Goal: Task Accomplishment & Management: Complete application form

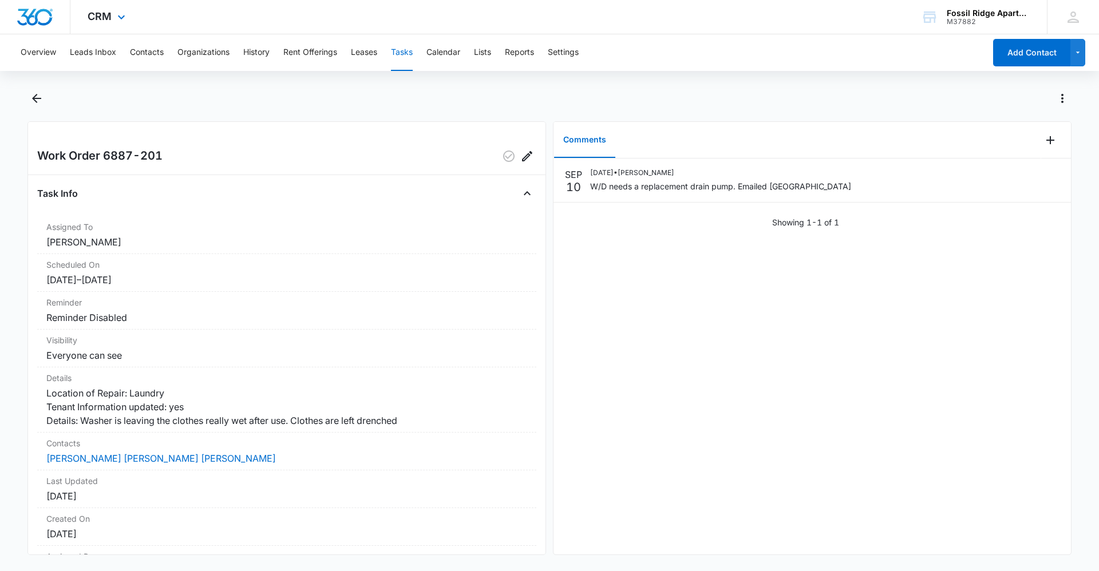
scroll to position [84, 0]
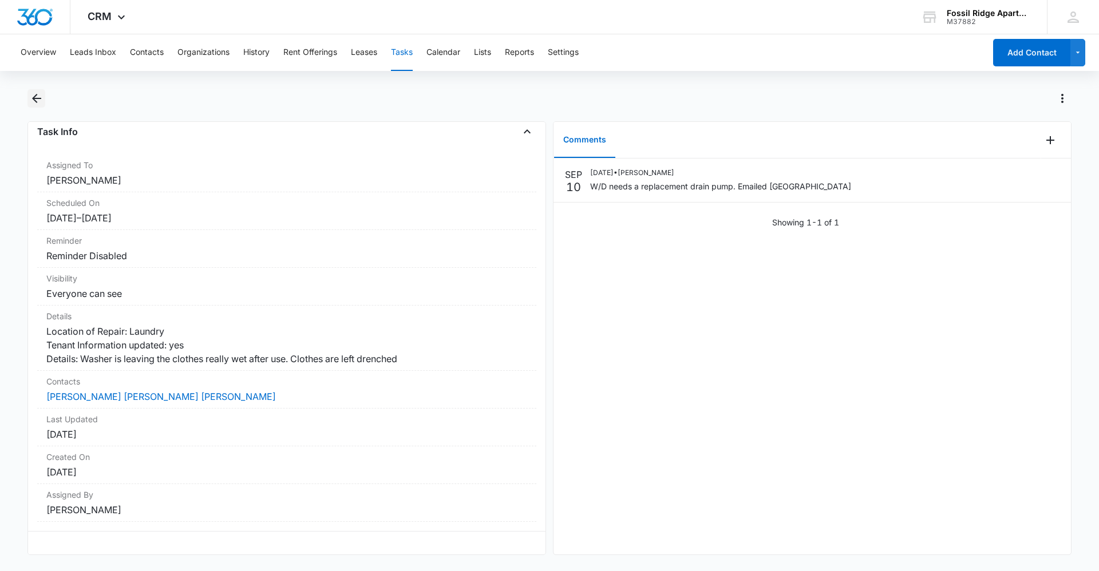
click at [34, 97] on icon "Back" at bounding box center [36, 98] width 9 height 9
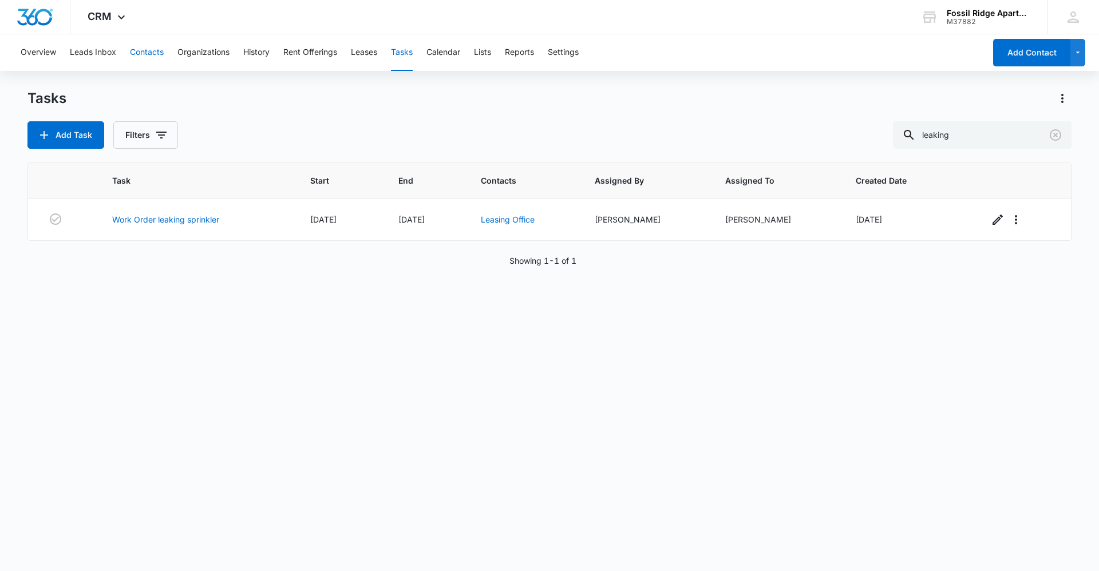
click at [157, 52] on button "Contacts" at bounding box center [147, 52] width 34 height 37
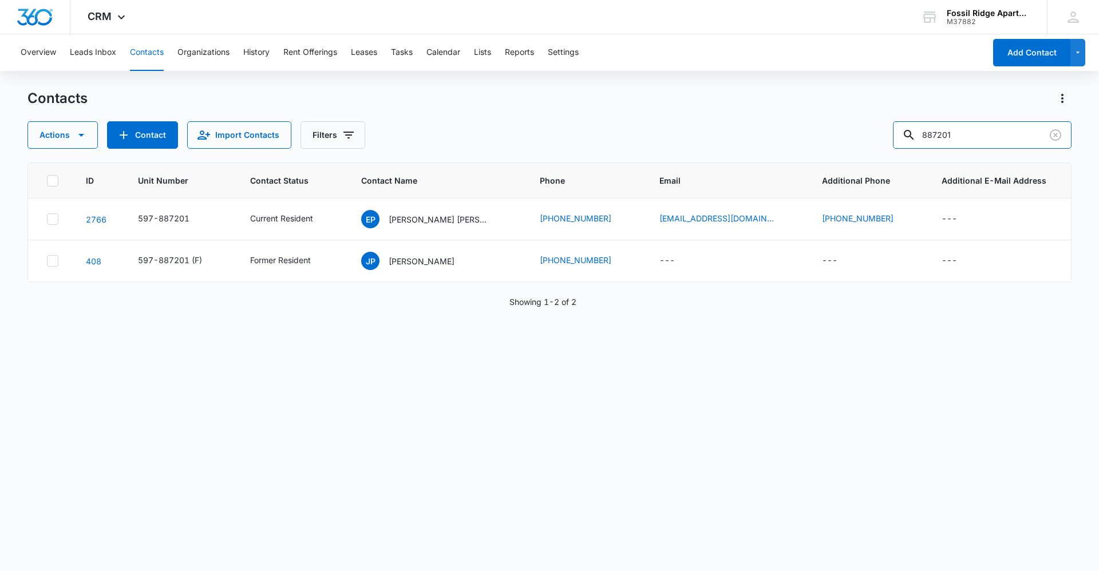
drag, startPoint x: 970, startPoint y: 136, endPoint x: 633, endPoint y: 114, distance: 337.3
click at [641, 114] on div "Contacts Actions Contact Import Contacts Filters 887201" at bounding box center [549, 119] width 1044 height 60
type input "887102"
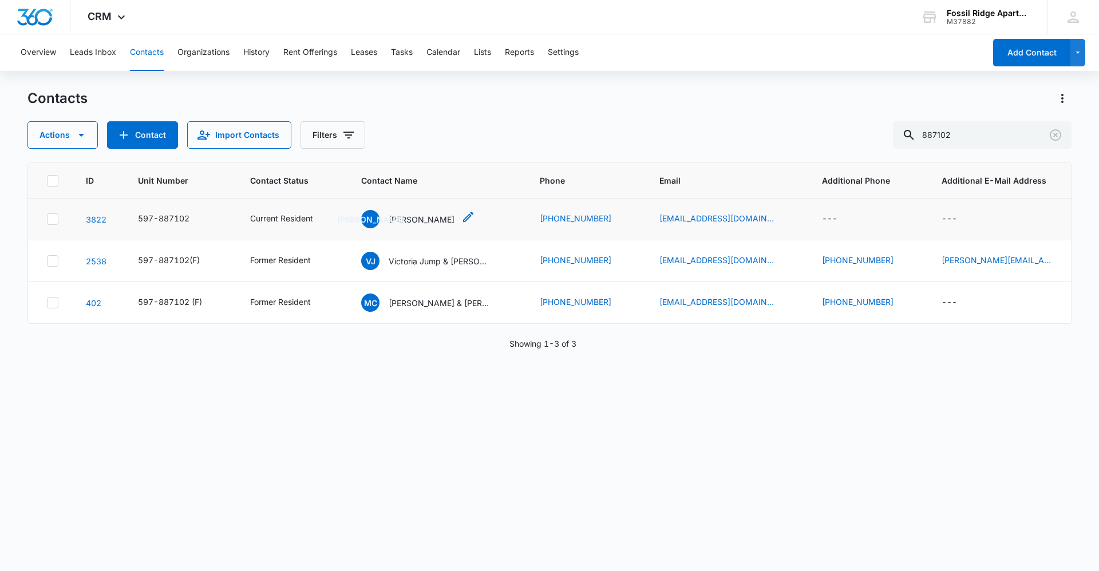
click at [427, 219] on p "[PERSON_NAME]" at bounding box center [422, 220] width 66 height 12
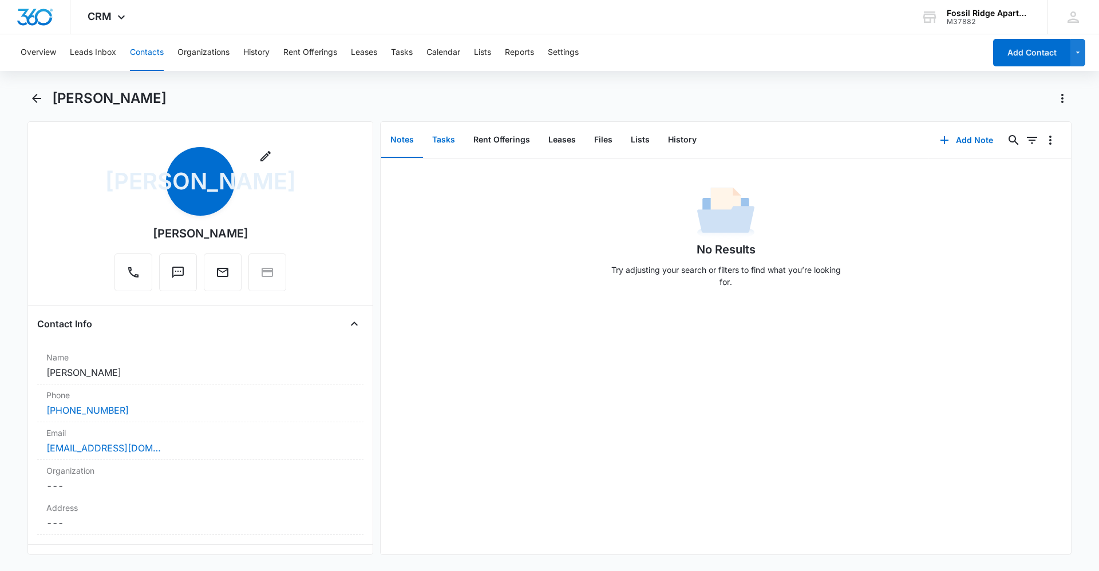
click at [442, 140] on button "Tasks" at bounding box center [443, 139] width 41 height 35
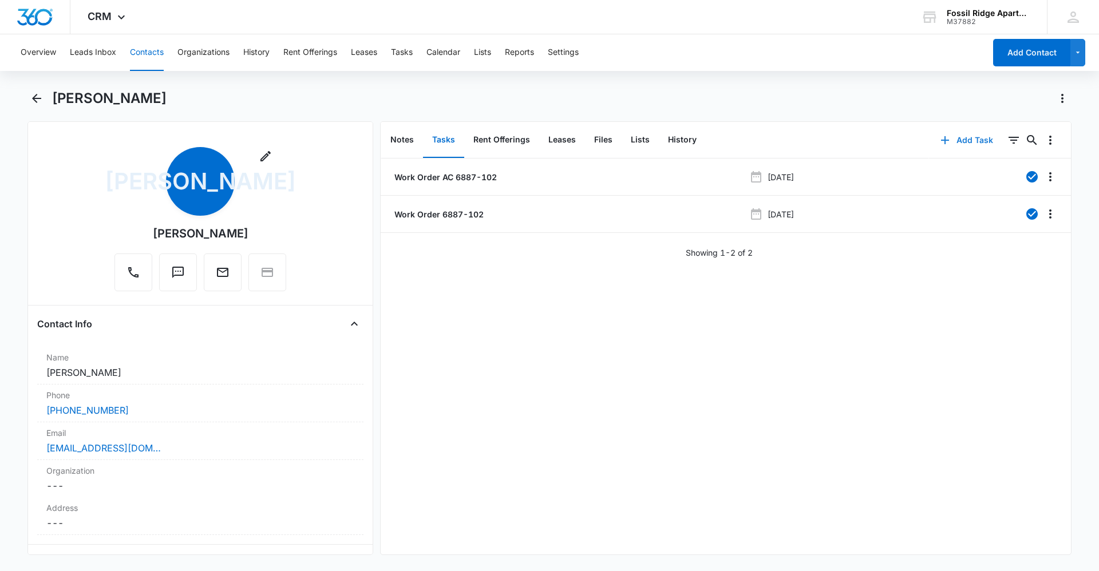
click at [951, 135] on button "Add Task" at bounding box center [967, 140] width 76 height 27
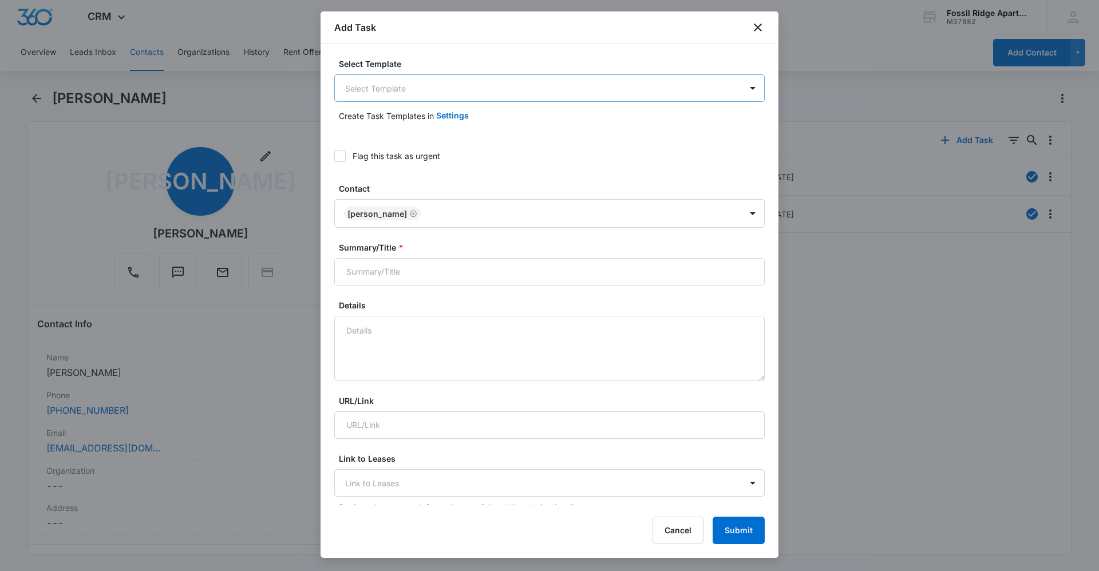
click at [395, 94] on body "CRM Apps Reputation Websites Forms CRM Email Social Content Ads Intelligence Fi…" at bounding box center [549, 285] width 1099 height 571
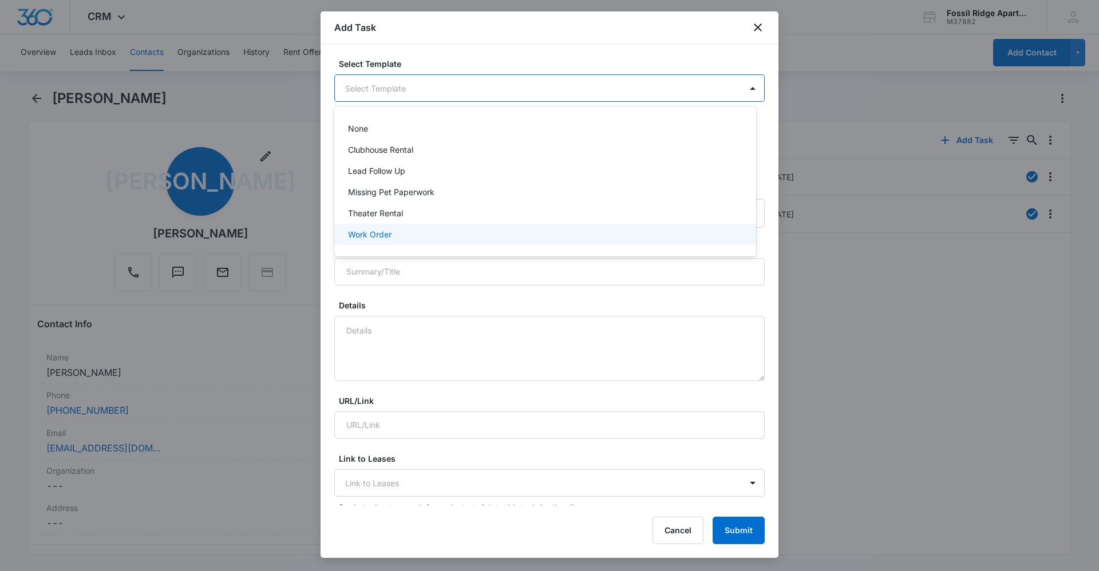
click at [399, 239] on div "Work Order" at bounding box center [544, 234] width 392 height 12
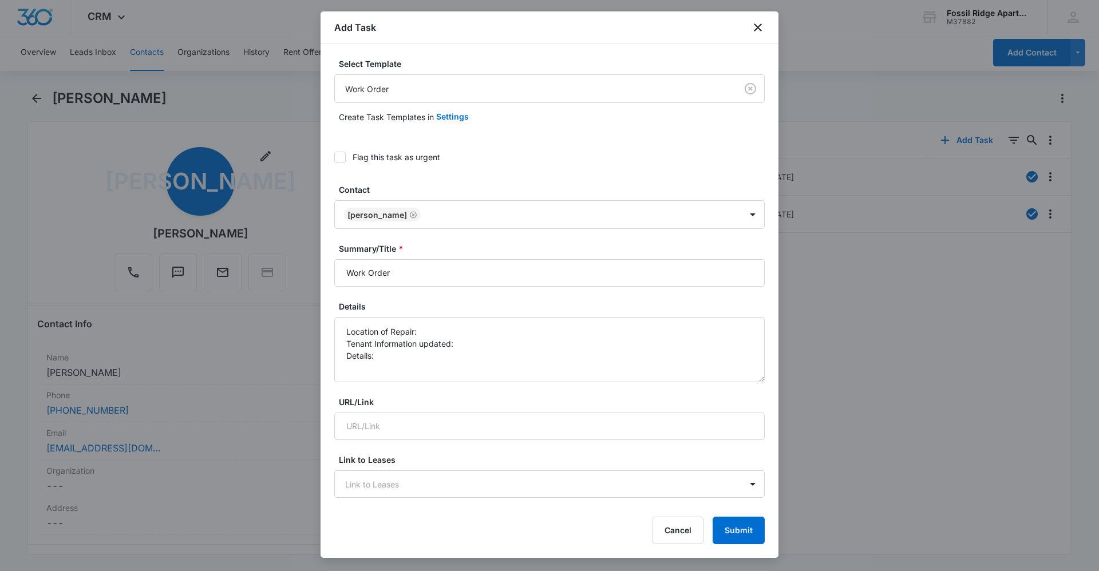
click at [345, 159] on icon at bounding box center [340, 157] width 10 height 10
click at [334, 157] on input "Flag this task as urgent" at bounding box center [334, 157] width 0 height 0
click at [427, 272] on input "Work Order" at bounding box center [549, 272] width 430 height 27
type input "Work Order 6887-102"
click at [445, 340] on textarea "Location of Repair: Tenant Information updated: Details:" at bounding box center [549, 349] width 430 height 65
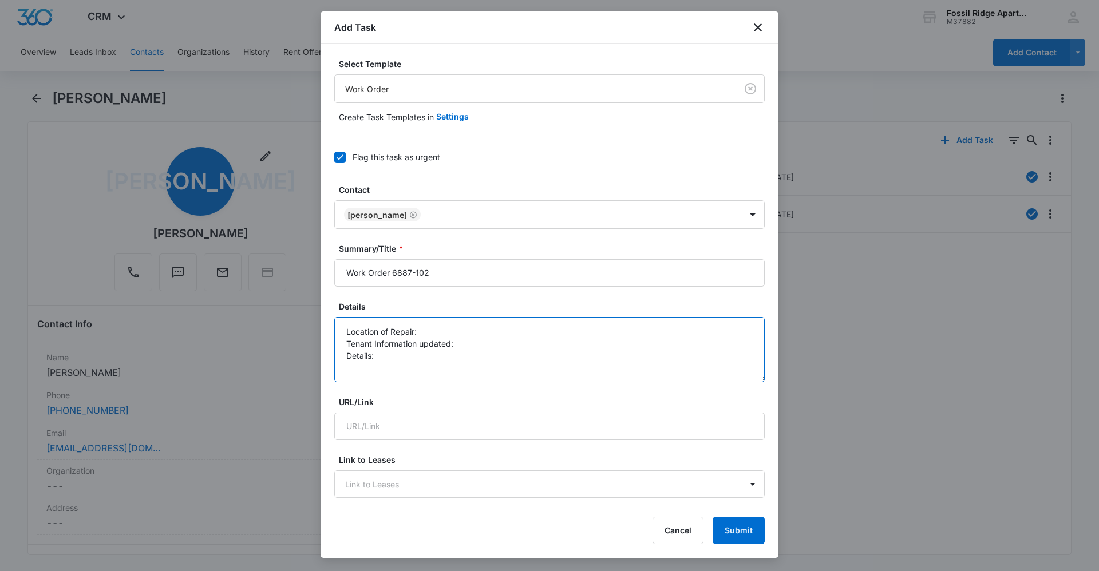
click at [445, 327] on textarea "Location of Repair: Tenant Information updated: Details:" at bounding box center [549, 349] width 430 height 65
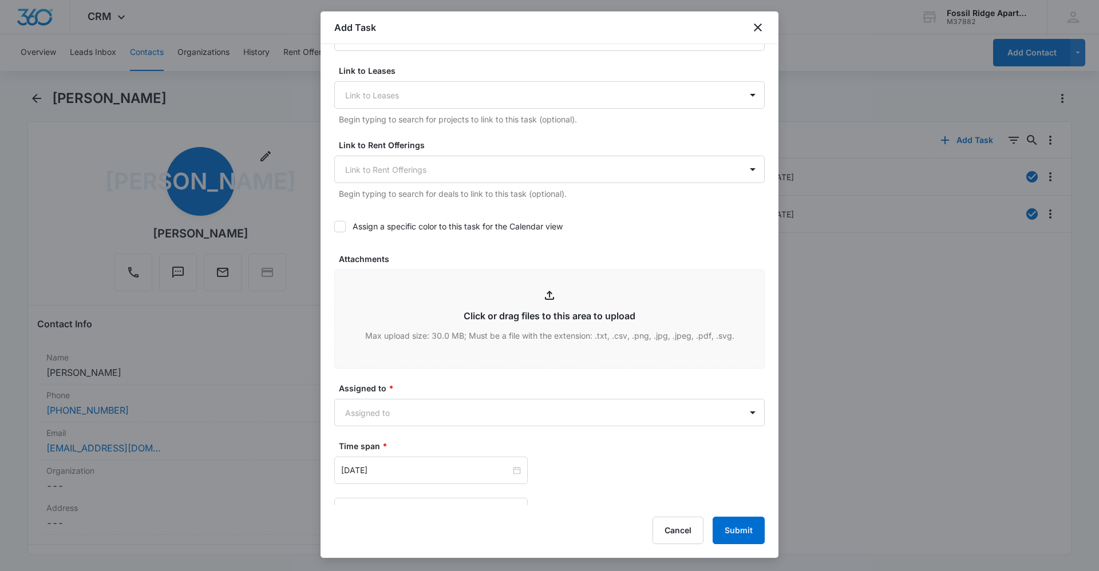
scroll to position [458, 0]
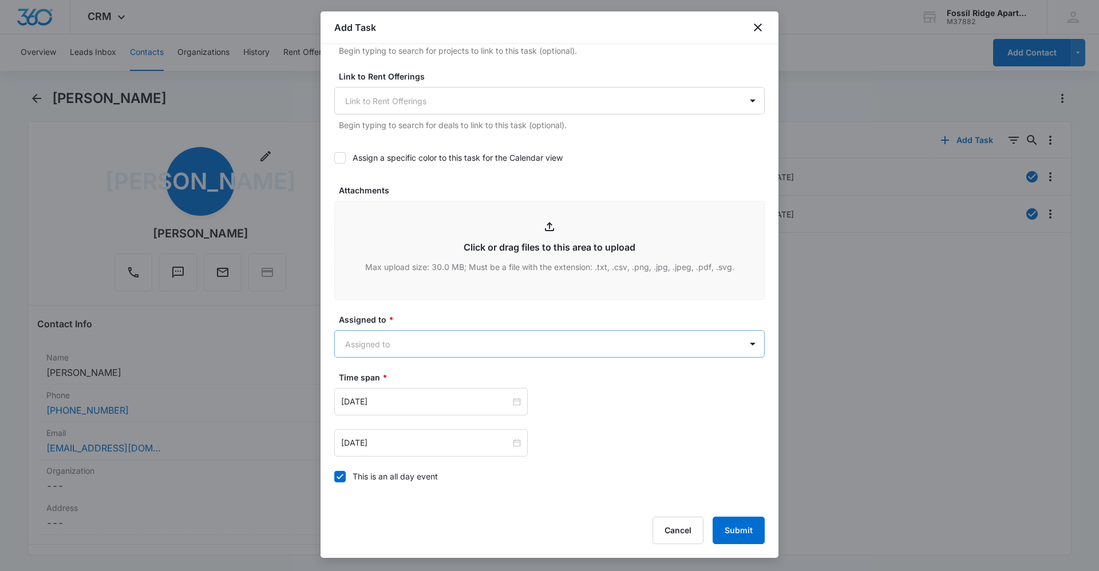
type textarea "Location of Repair: dishwasher Tenant Information updated: yes Details: dishwas…"
click at [463, 346] on body "CRM Apps Reputation Websites Forms CRM Email Social Content Ads Intelligence Fi…" at bounding box center [549, 285] width 1099 height 571
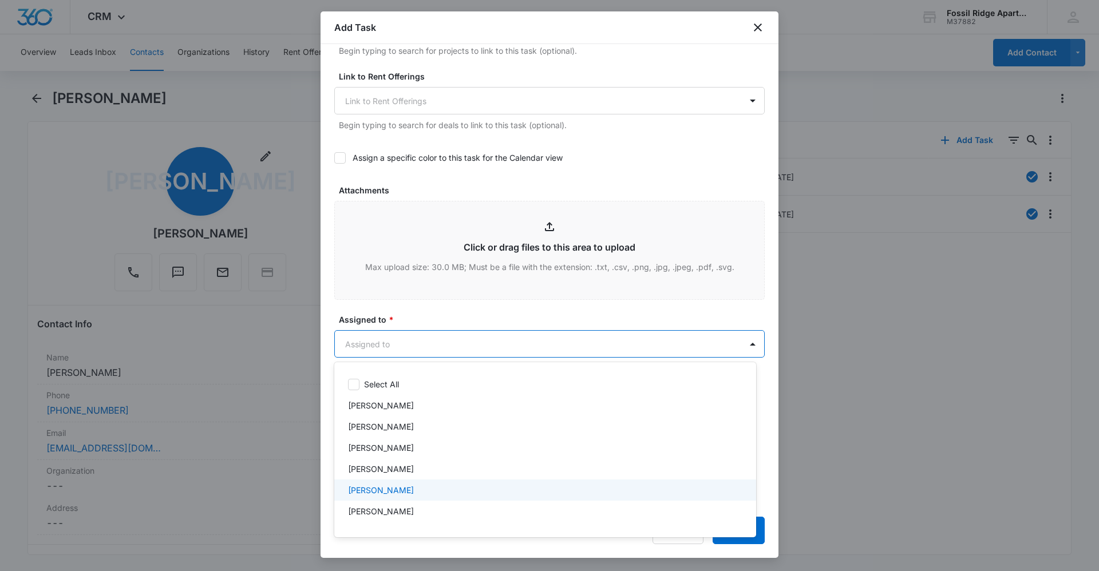
click at [389, 487] on div "[PERSON_NAME]" at bounding box center [544, 490] width 392 height 12
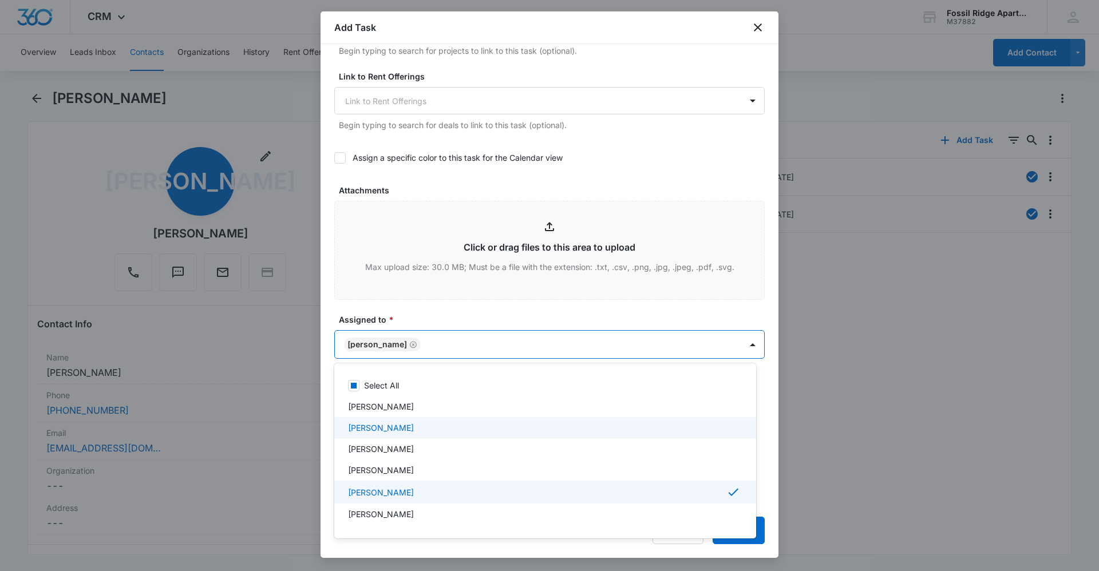
click at [444, 308] on div at bounding box center [549, 285] width 1099 height 571
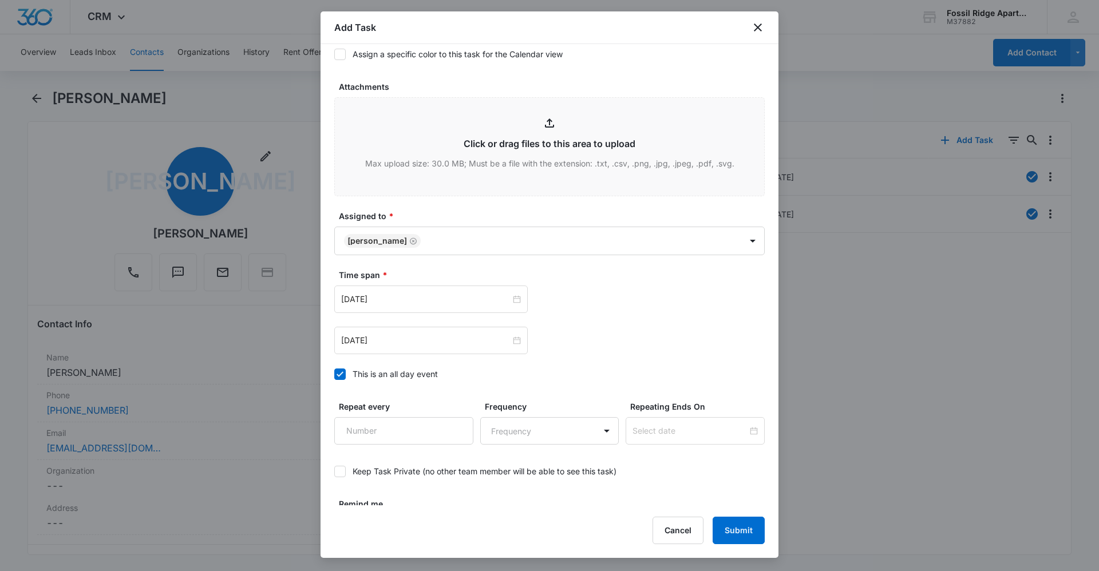
scroll to position [598, 0]
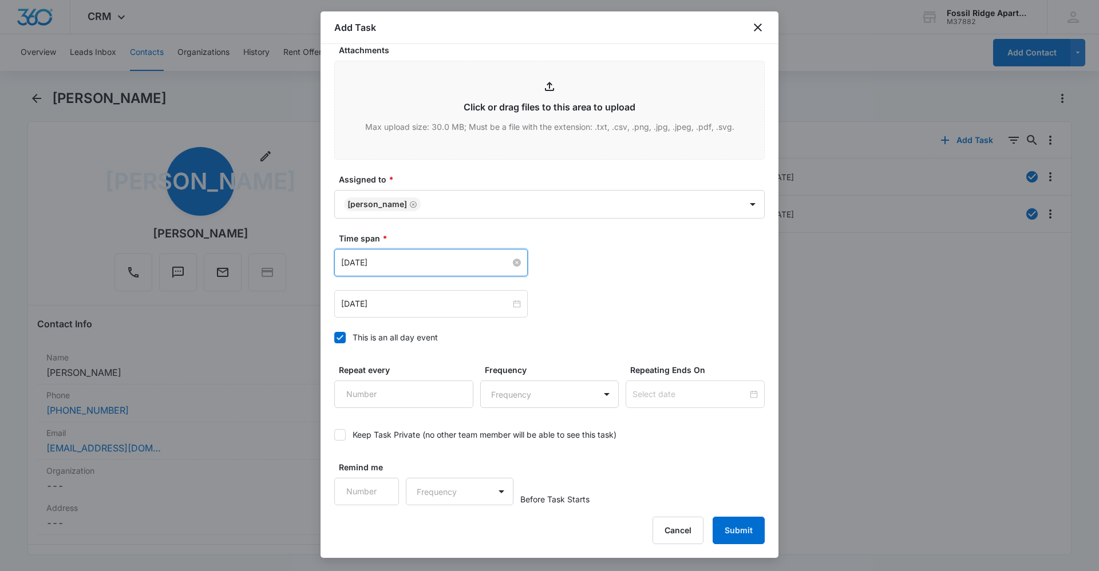
click at [504, 260] on input "[DATE]" at bounding box center [425, 262] width 169 height 13
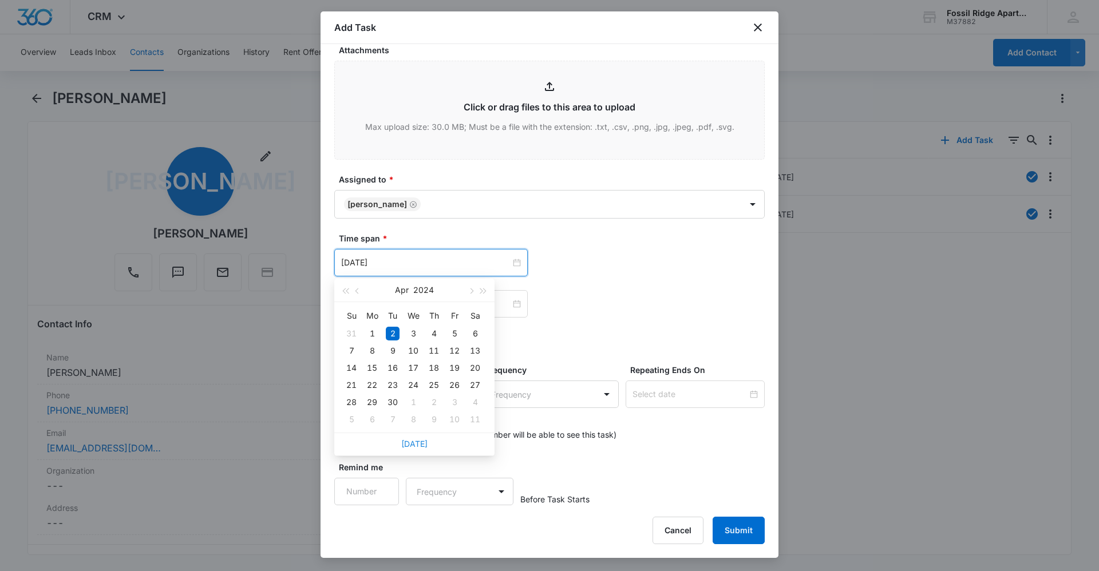
click at [415, 445] on link "[DATE]" at bounding box center [414, 444] width 26 height 10
type input "[DATE]"
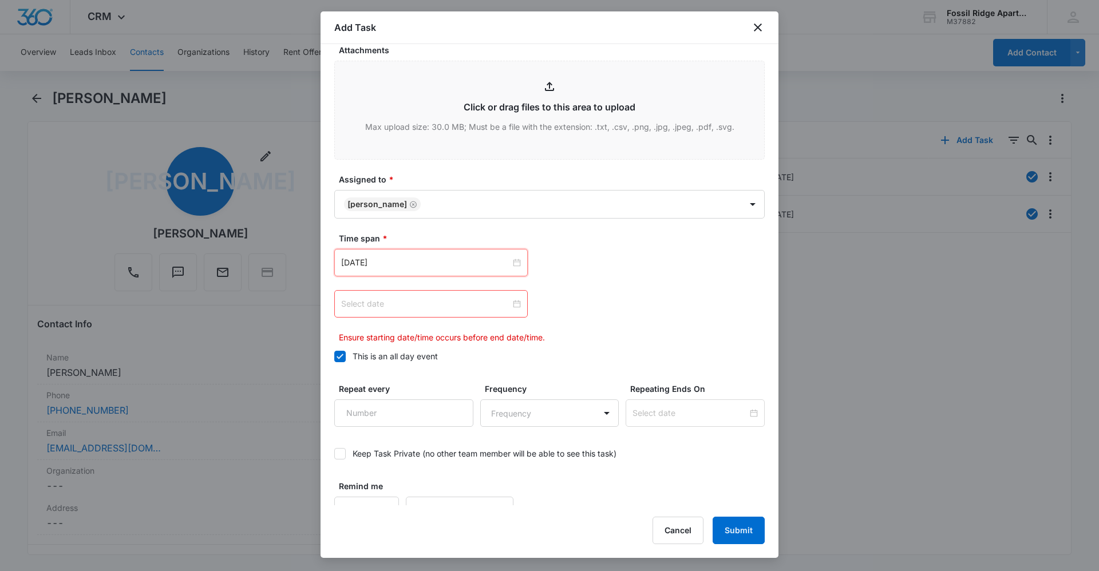
click at [517, 306] on div at bounding box center [430, 303] width 193 height 27
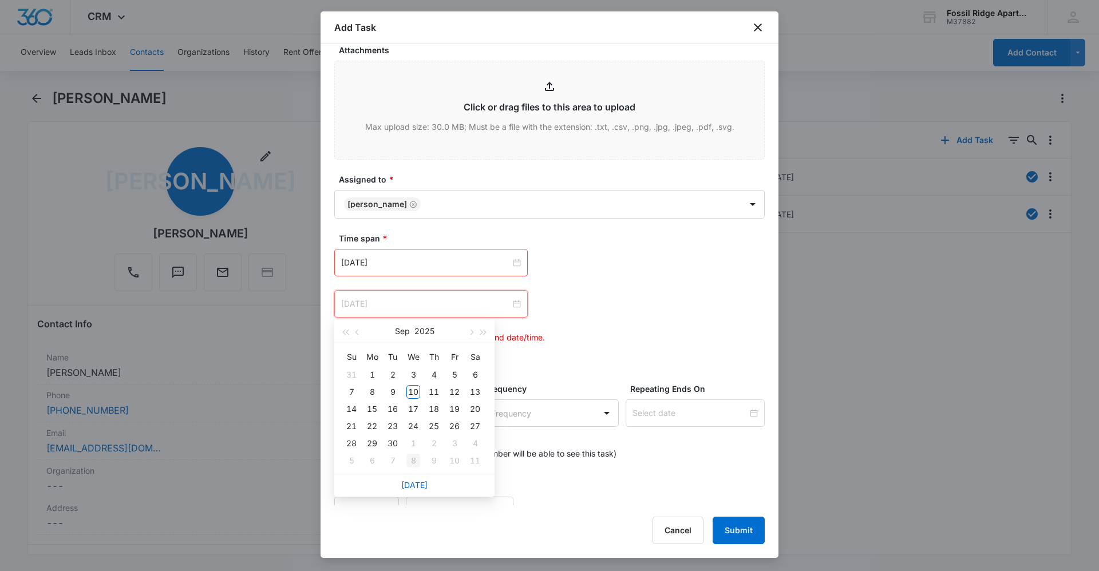
type input "[DATE]"
click at [416, 488] on link "[DATE]" at bounding box center [414, 485] width 26 height 10
type input "[DATE]"
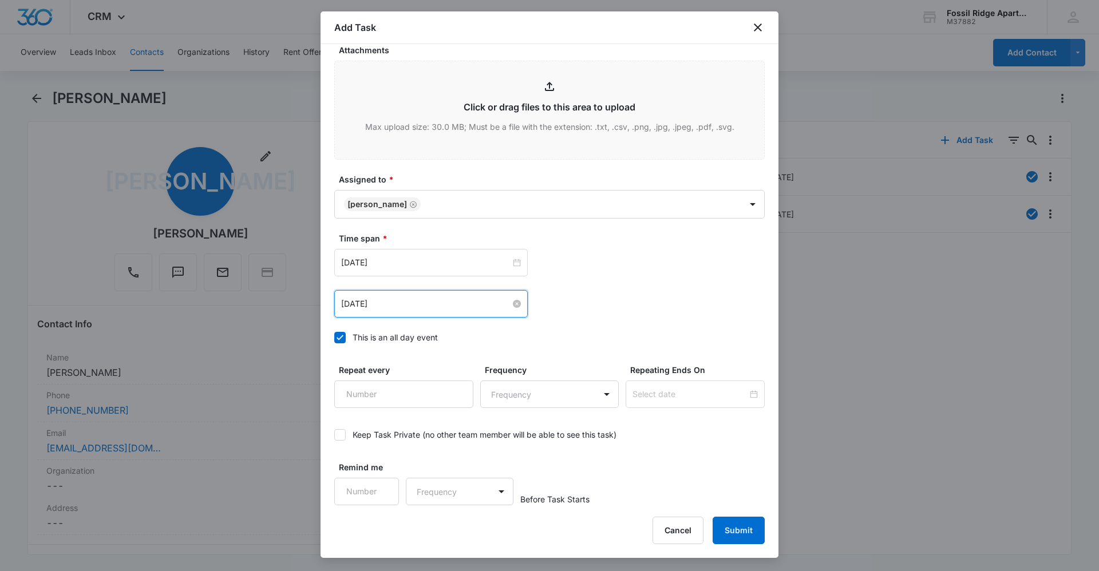
click at [578, 299] on div "[DATE] [DATE] Su Mo Tu We Th Fr Sa 31 1 2 3 4 5 6 7 8 9 10 11 12 13 14 15 16 17…" at bounding box center [549, 303] width 430 height 27
click at [741, 528] on button "Submit" at bounding box center [739, 530] width 52 height 27
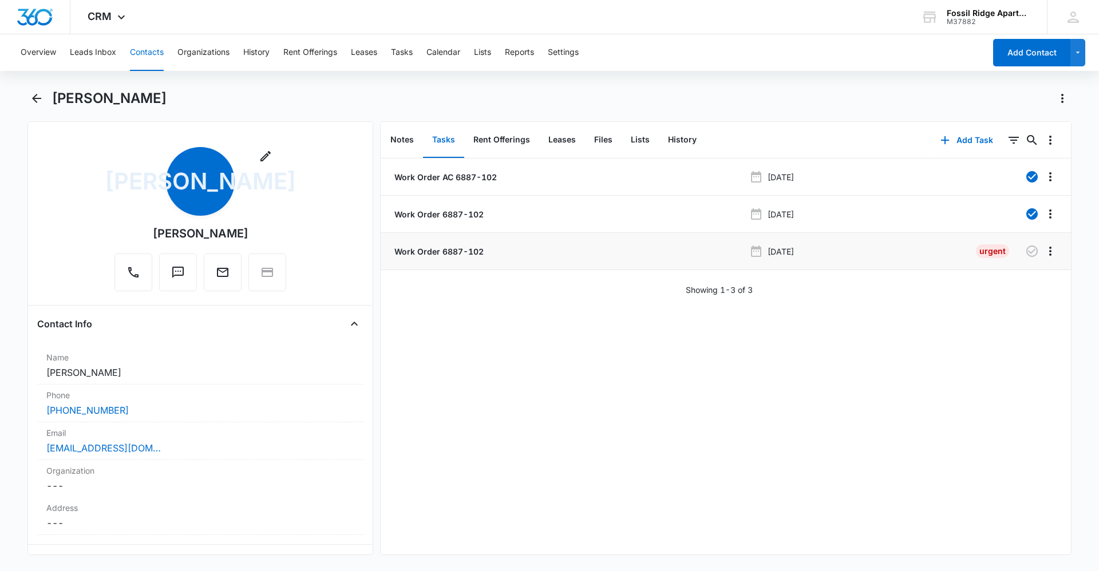
click at [423, 252] on p "Work Order 6887-102" at bounding box center [438, 252] width 92 height 12
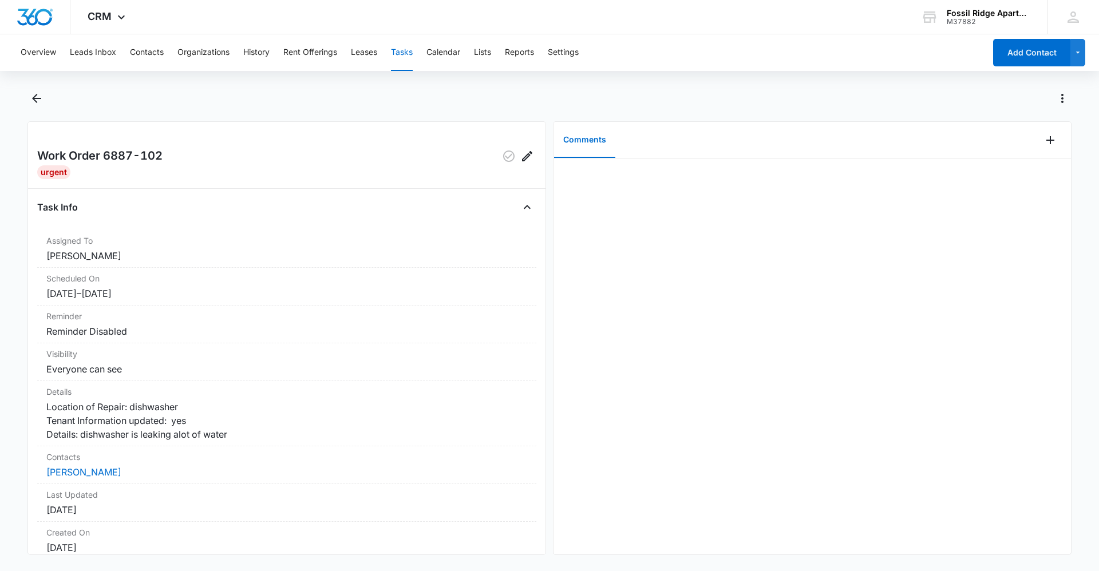
click at [827, 517] on div at bounding box center [812, 357] width 517 height 396
